Goal: Task Accomplishment & Management: Complete application form

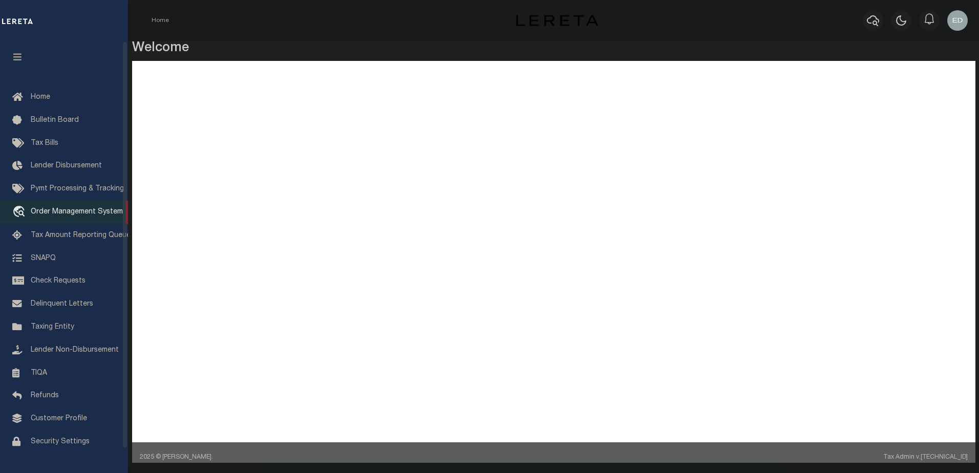
click at [66, 216] on span "Order Management System" at bounding box center [77, 211] width 92 height 7
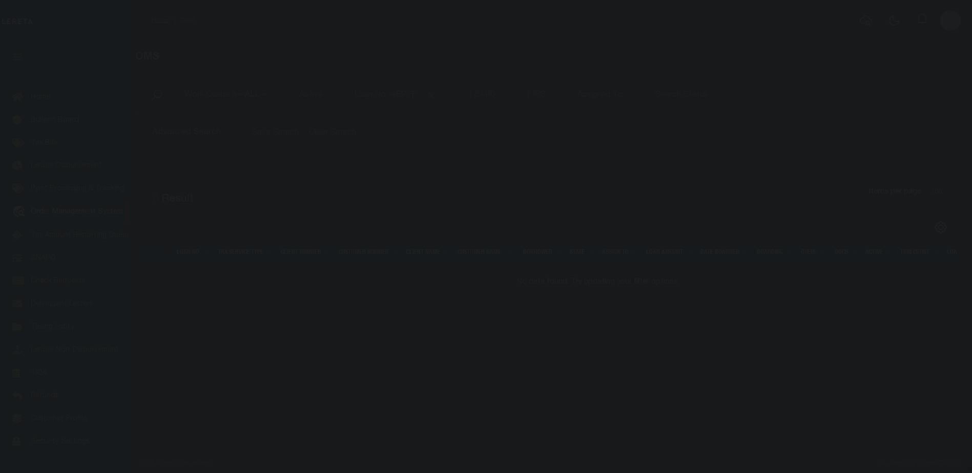
select select "200"
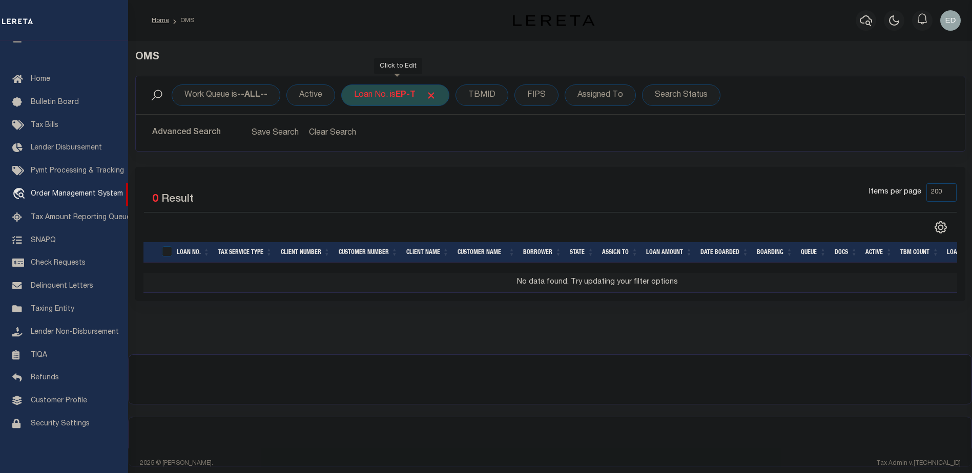
click at [414, 100] on div "Loan No. is EP-T" at bounding box center [395, 96] width 108 height 22
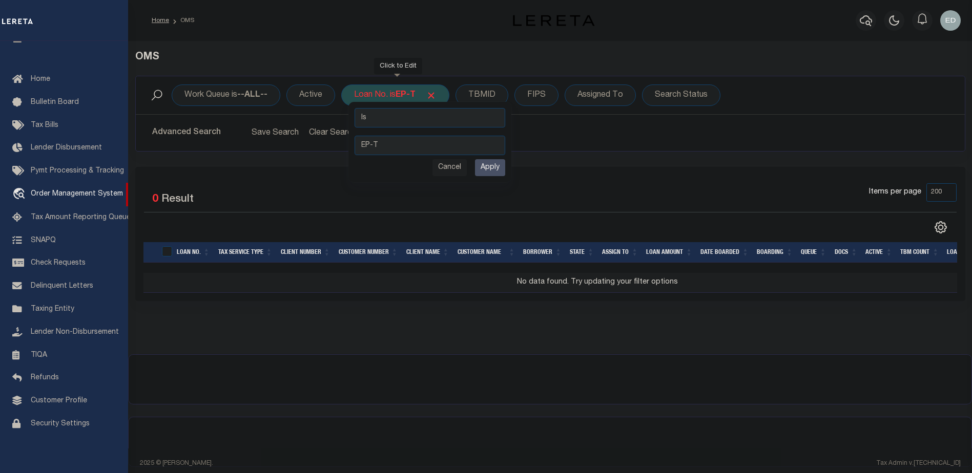
click at [422, 129] on div "Is Contains EP-T Cancel Apply" at bounding box center [429, 142] width 163 height 80
click at [420, 120] on select "Is Contains" at bounding box center [429, 117] width 151 height 19
select select "c"
click at [356, 108] on select "Is Contains" at bounding box center [429, 117] width 151 height 19
click at [499, 165] on input "Apply" at bounding box center [490, 167] width 30 height 17
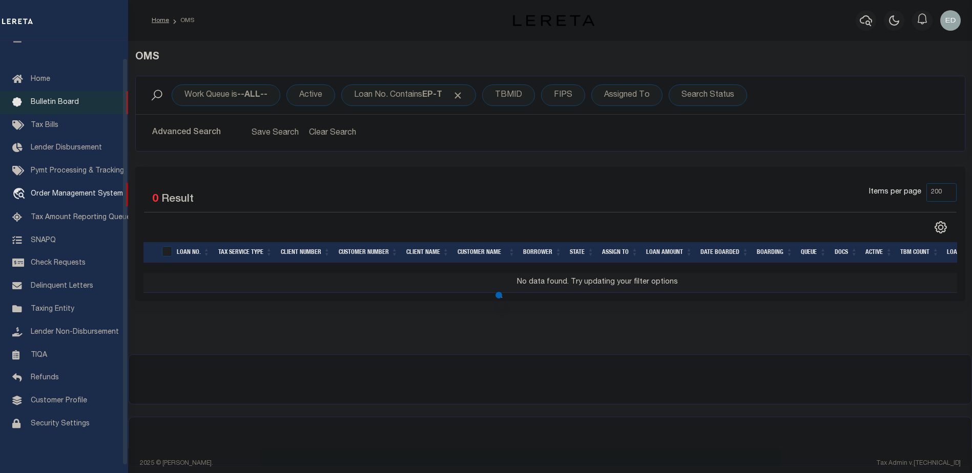
scroll to position [0, 0]
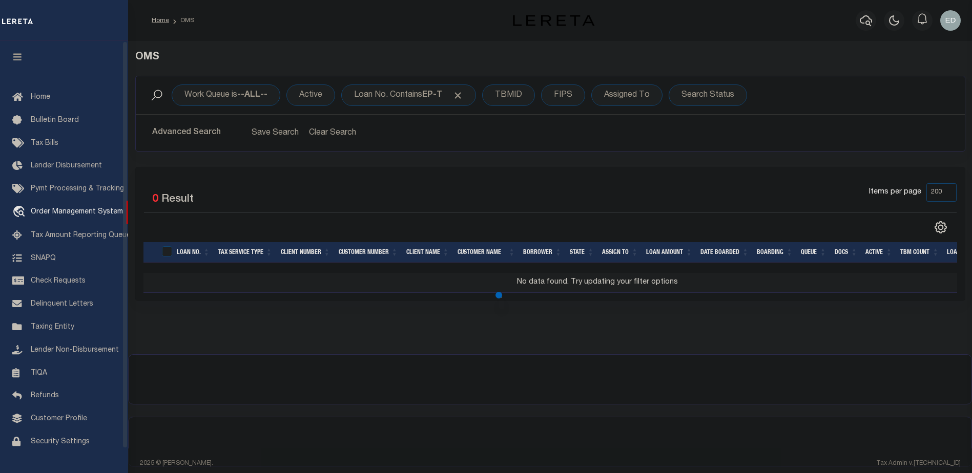
drag, startPoint x: 23, startPoint y: 54, endPoint x: 473, endPoint y: 183, distance: 467.8
click at [23, 54] on icon "button" at bounding box center [18, 56] width 12 height 9
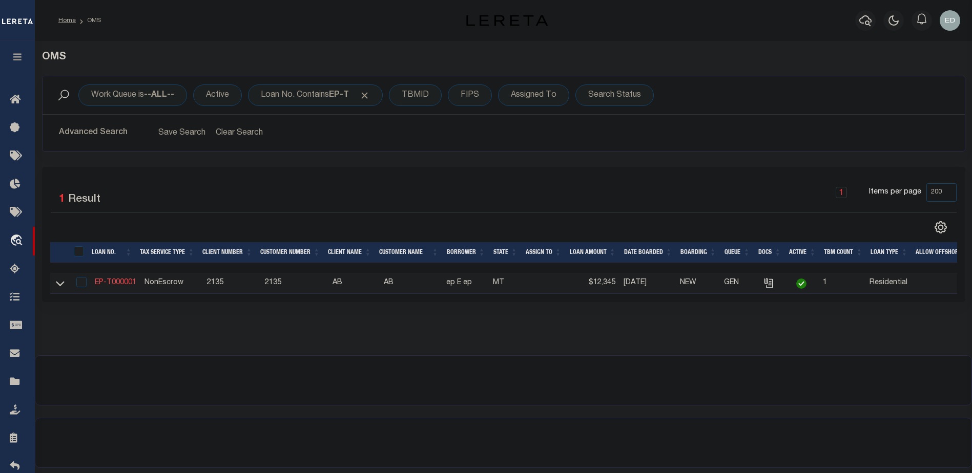
click at [121, 281] on link "EP-T000001" at bounding box center [115, 282] width 41 height 7
type input "EP-T000001"
type input "ep E ep"
select select
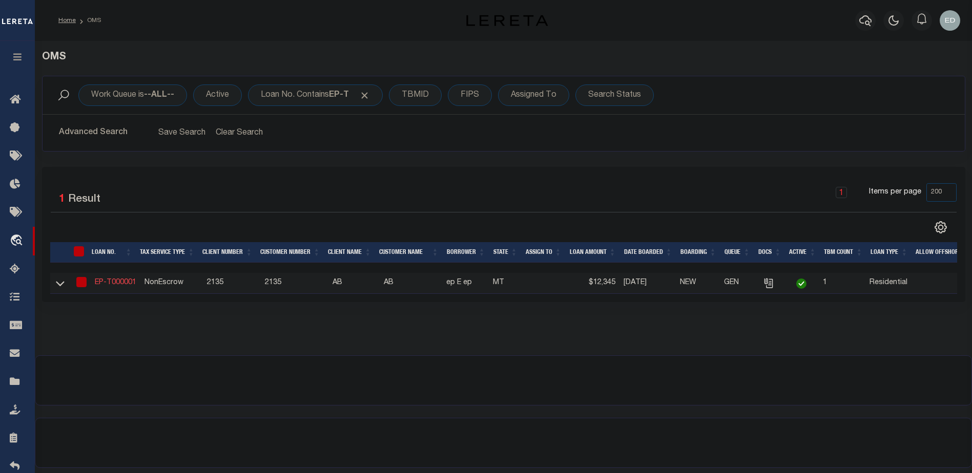
type input "[STREET_ADDRESS]"
type input "[GEOGRAPHIC_DATA] NC 27405-7605"
type input "[DATE]"
select select "10"
select select "NonEscrow"
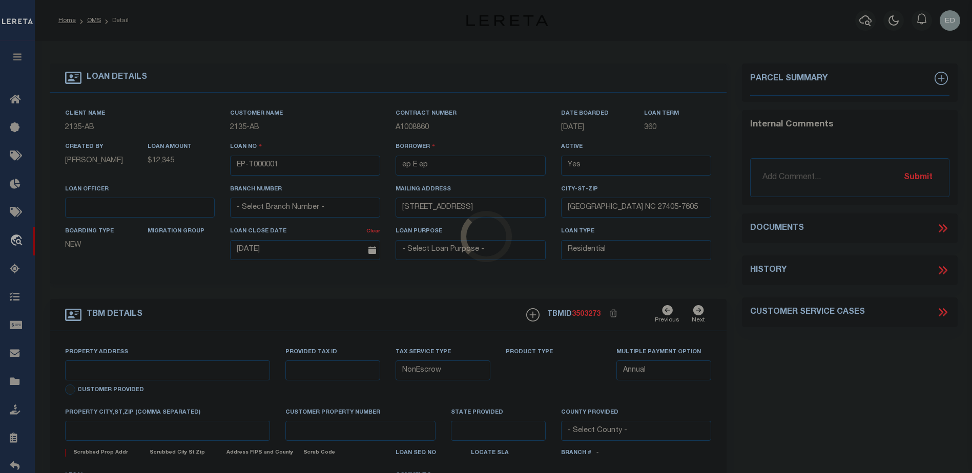
type input "[STREET_ADDRESS]"
select select
type input "BILLINGS MT 59101-1731"
type input "MT"
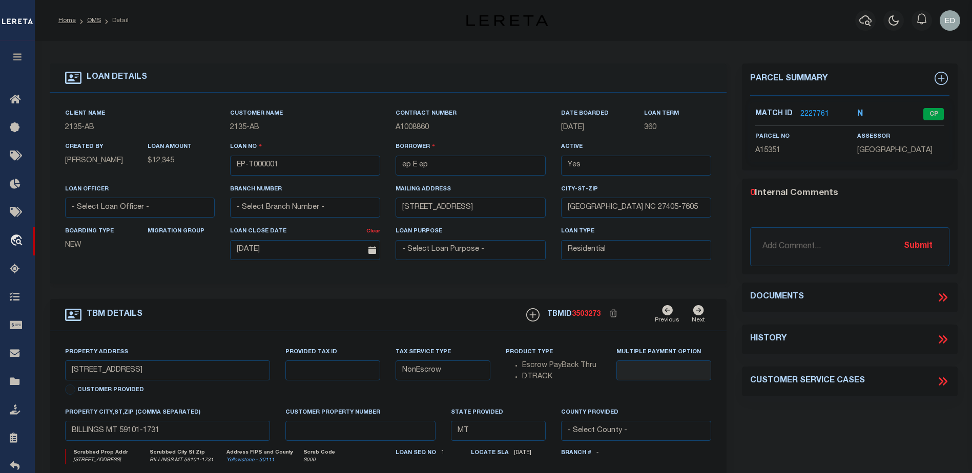
click at [938, 304] on icon at bounding box center [942, 297] width 13 height 13
